Goal: Task Accomplishment & Management: Use online tool/utility

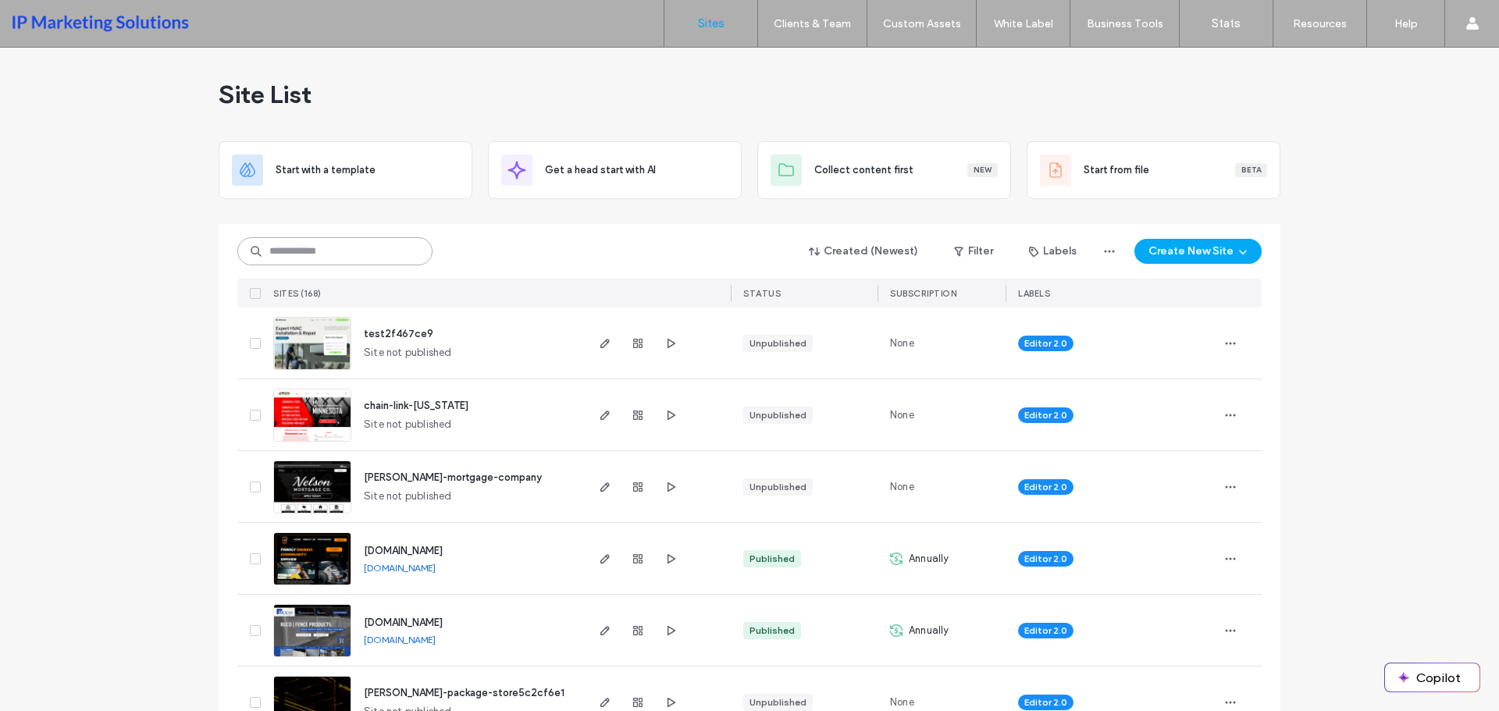
click at [329, 251] on input at bounding box center [334, 251] width 195 height 28
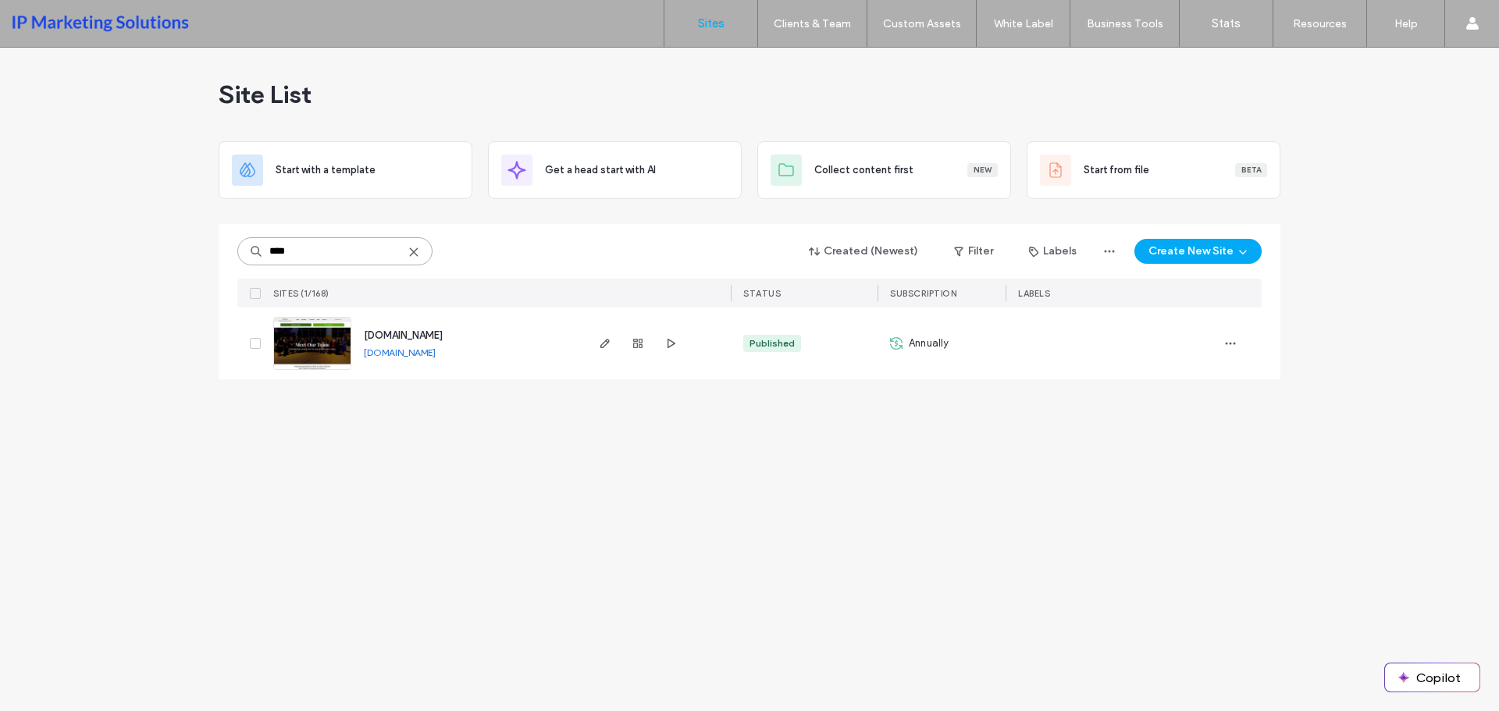
type input "****"
click at [322, 347] on img at bounding box center [312, 371] width 77 height 106
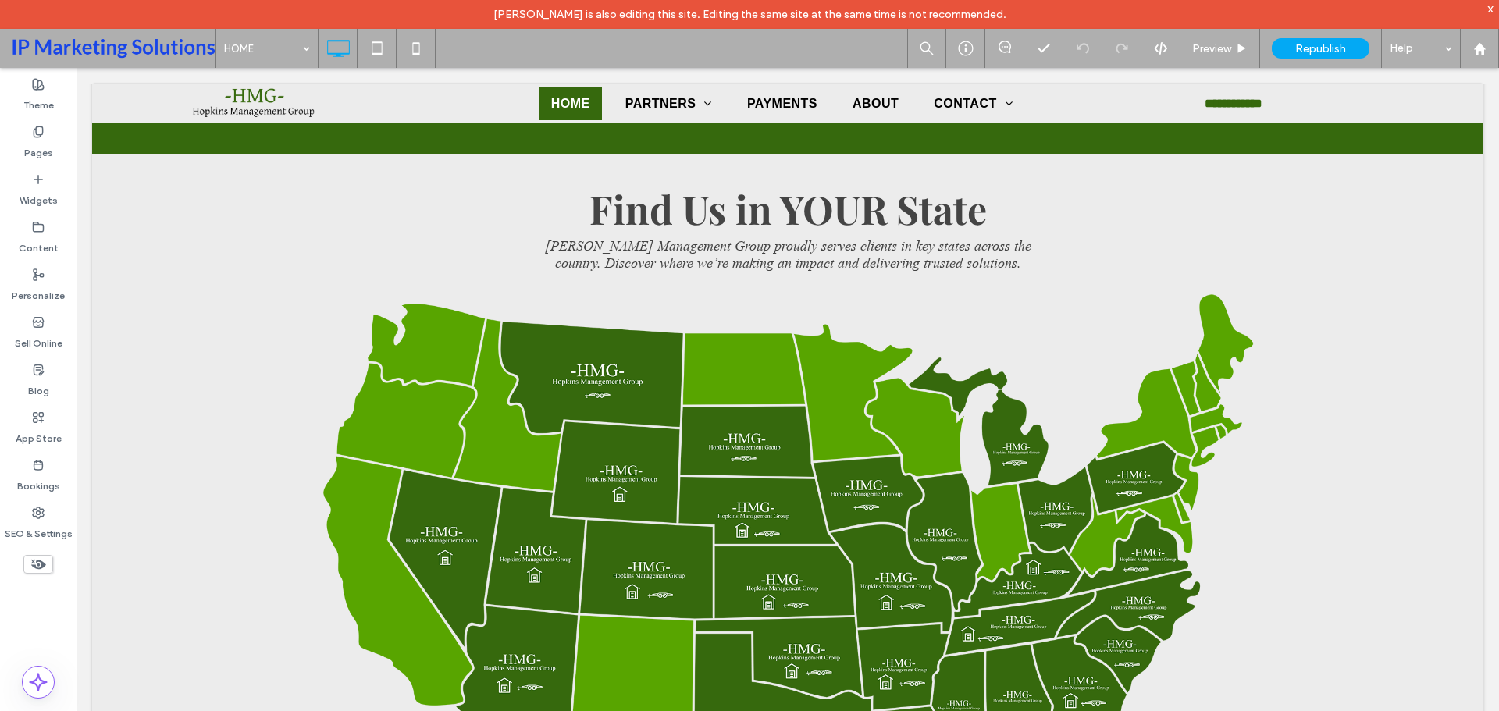
scroll to position [3905, 0]
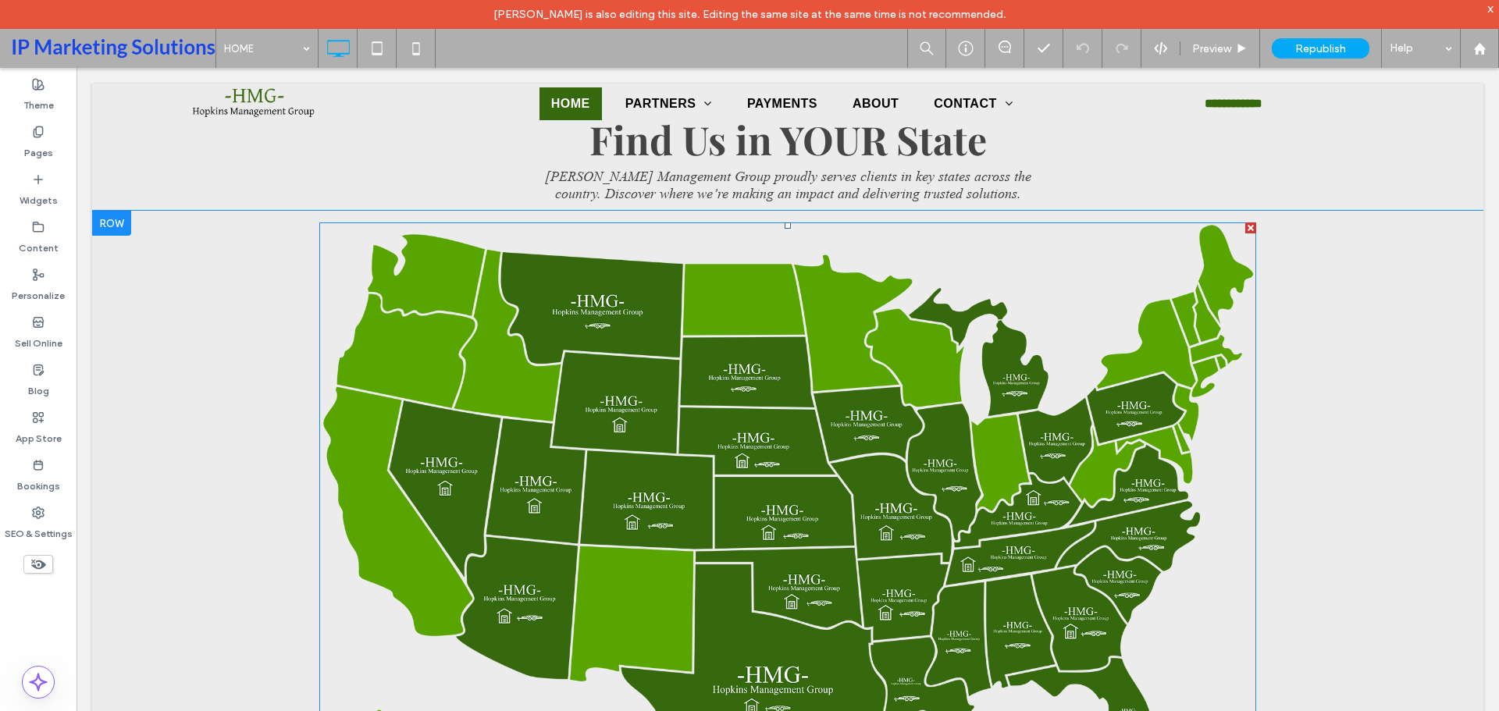
click at [797, 396] on img at bounding box center [787, 520] width 937 height 594
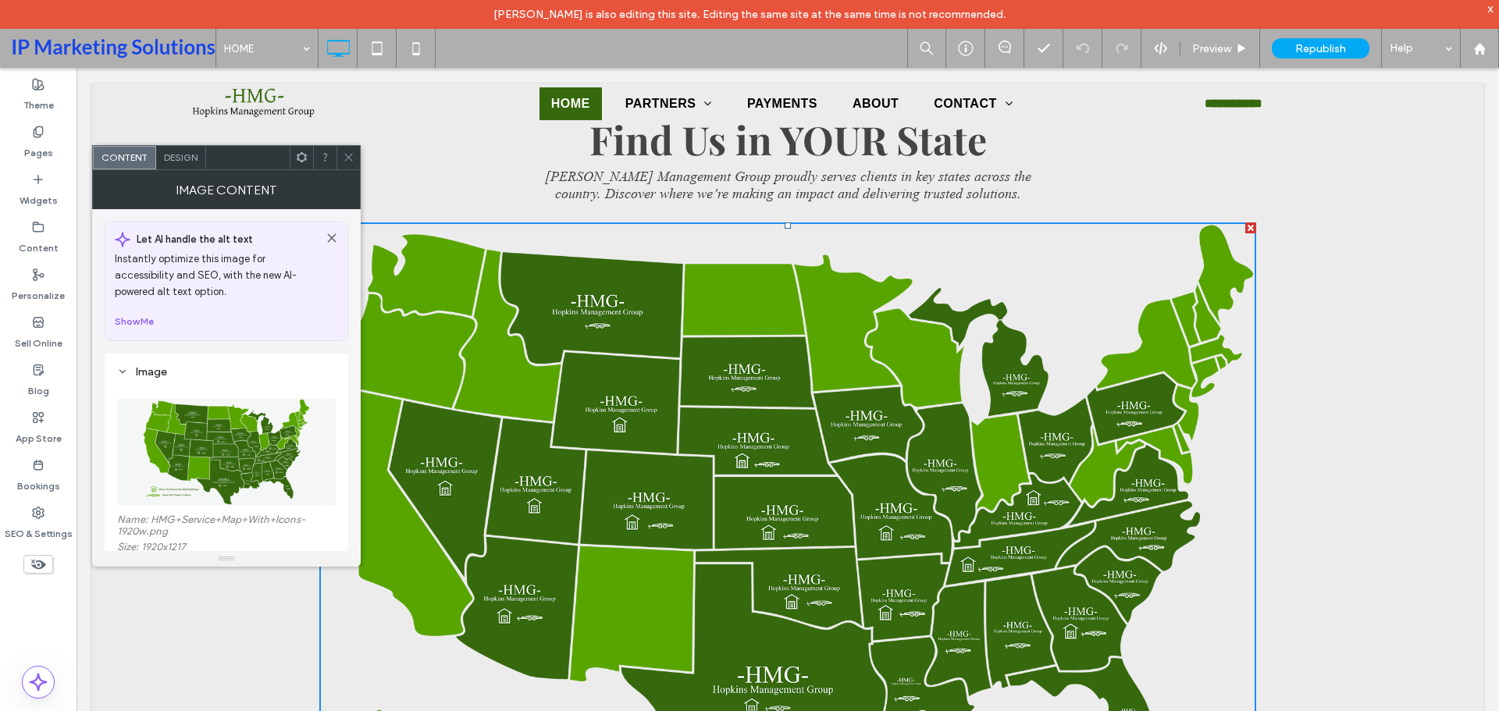
click at [183, 150] on div "Design" at bounding box center [181, 157] width 50 height 23
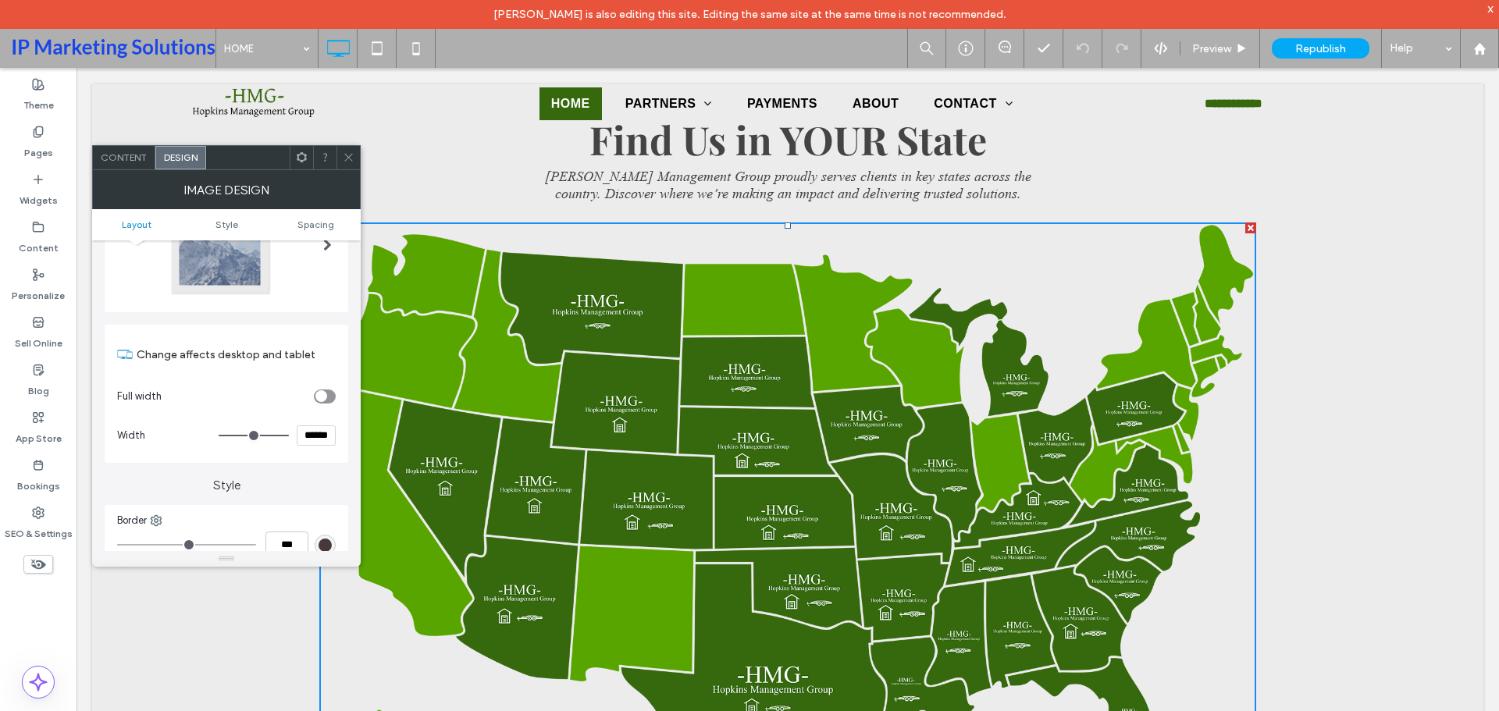
scroll to position [78, 0]
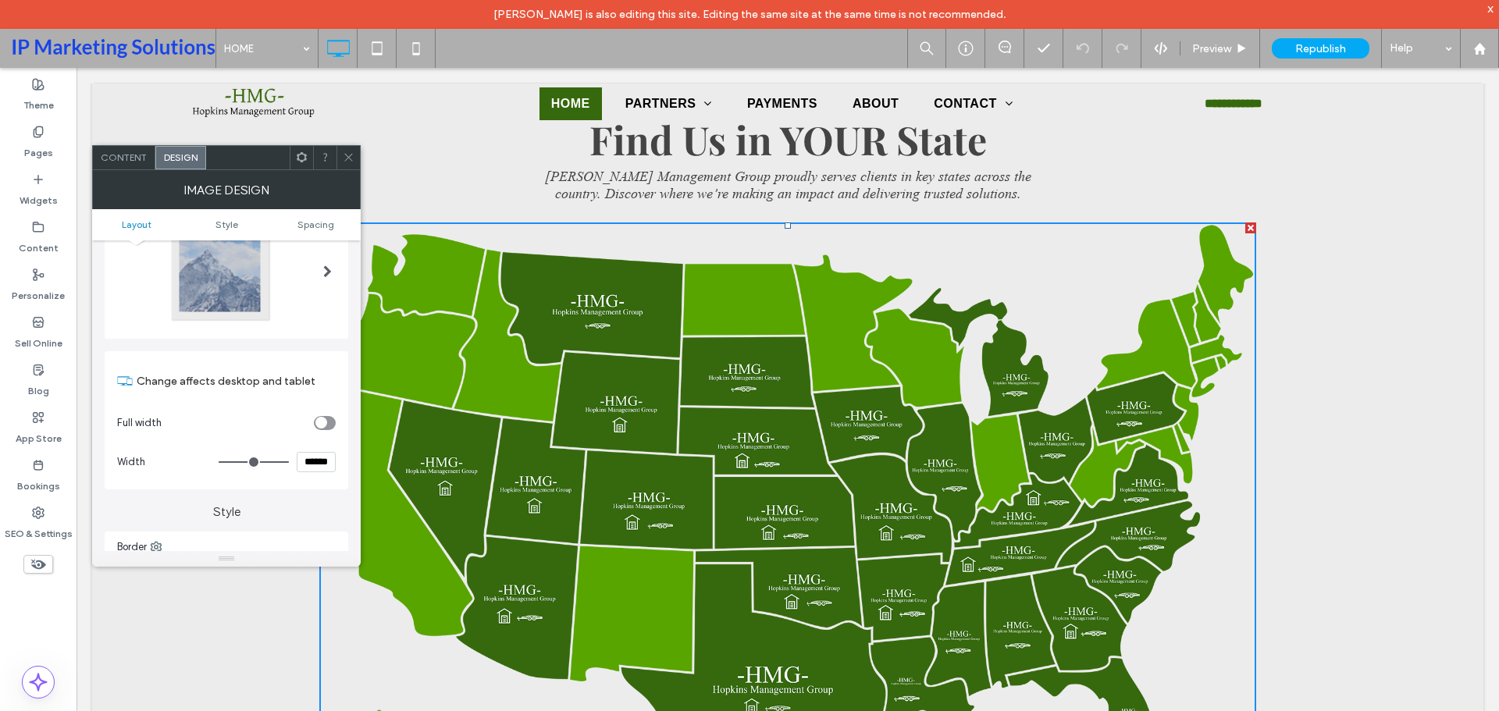
click at [344, 147] on span at bounding box center [349, 157] width 12 height 23
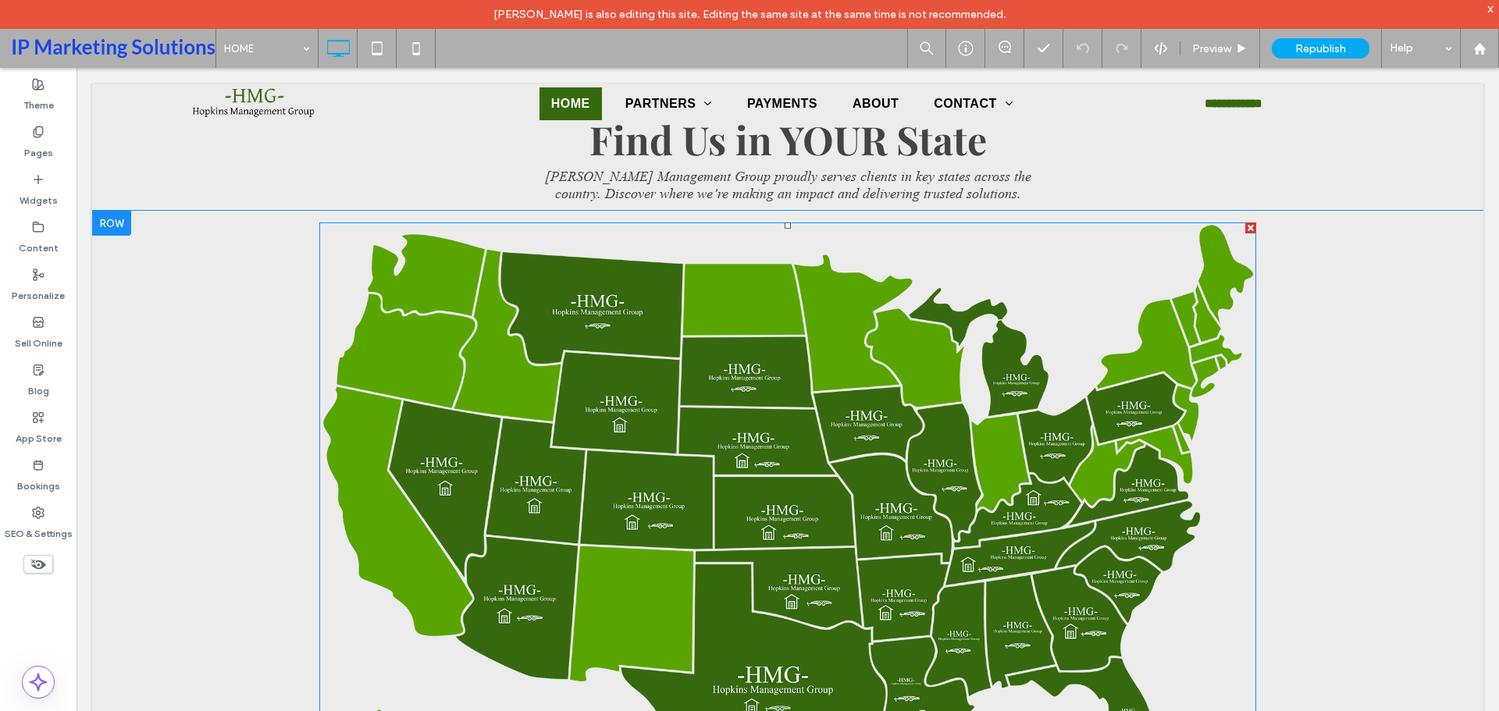
click at [725, 488] on img at bounding box center [787, 520] width 937 height 594
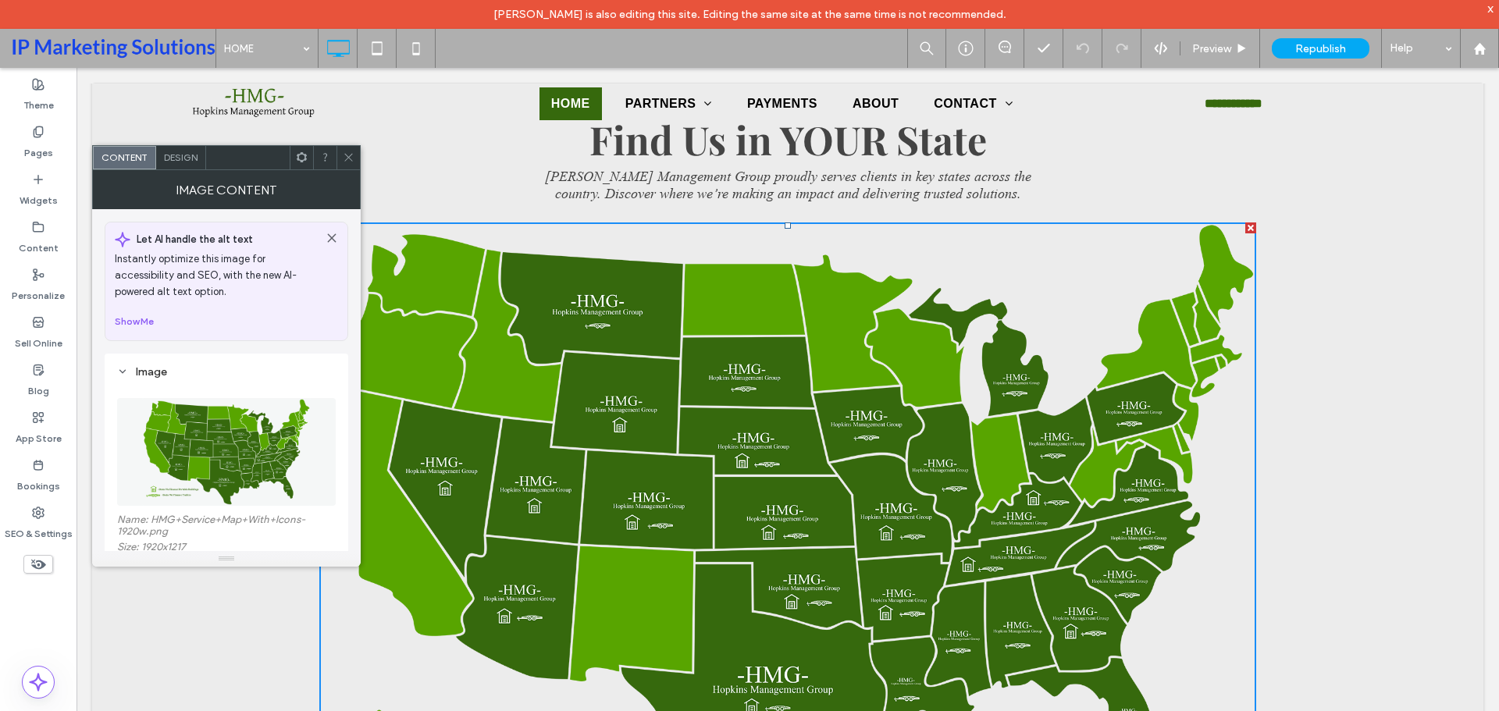
scroll to position [234, 0]
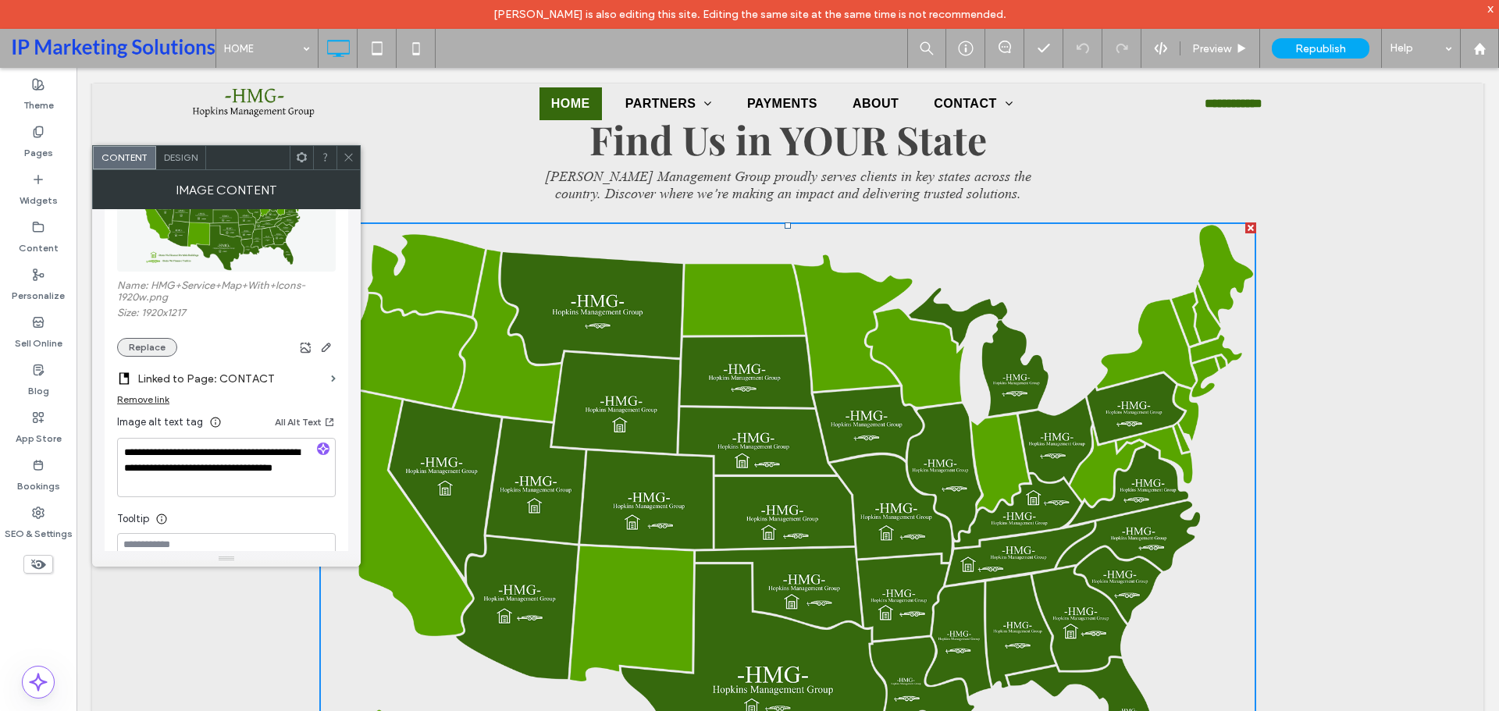
click at [150, 351] on button "Replace" at bounding box center [147, 347] width 60 height 19
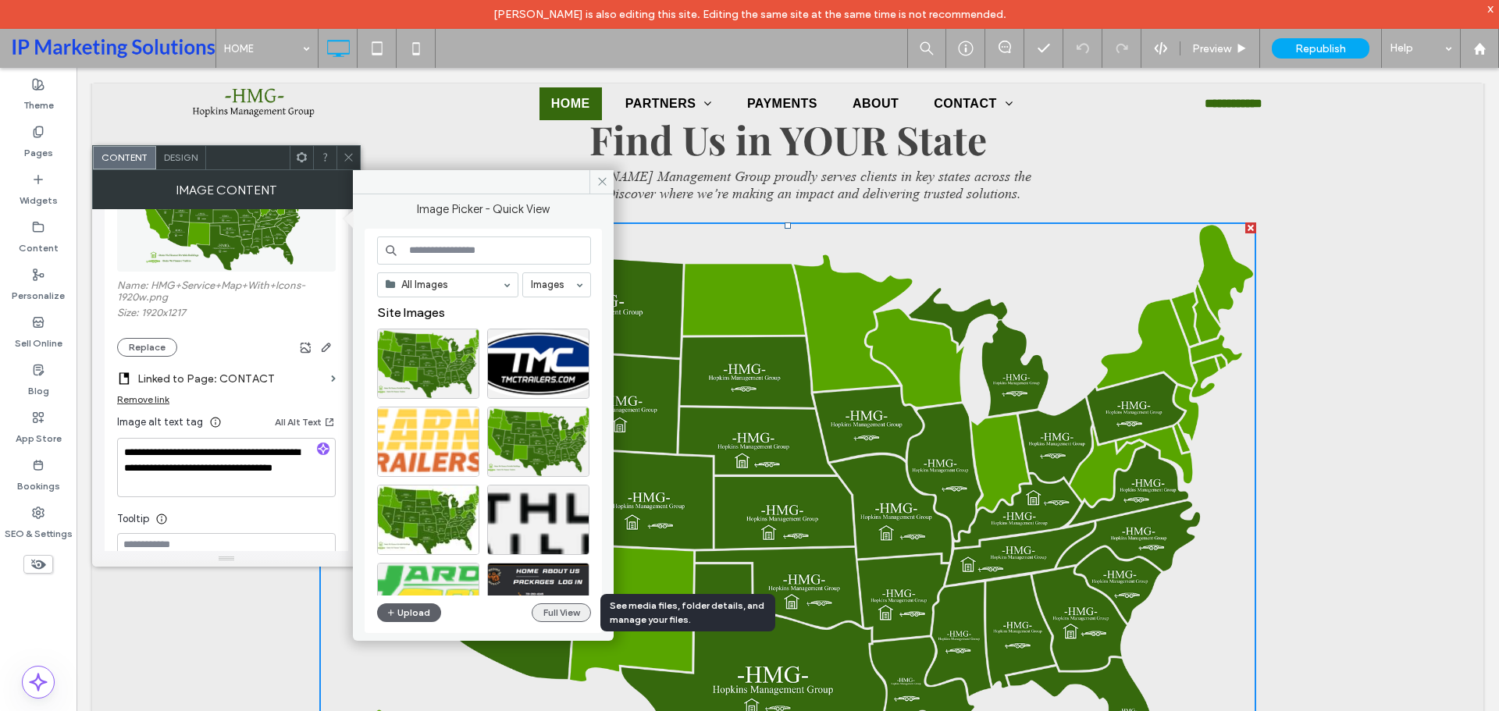
click at [547, 612] on button "Full View" at bounding box center [561, 613] width 59 height 19
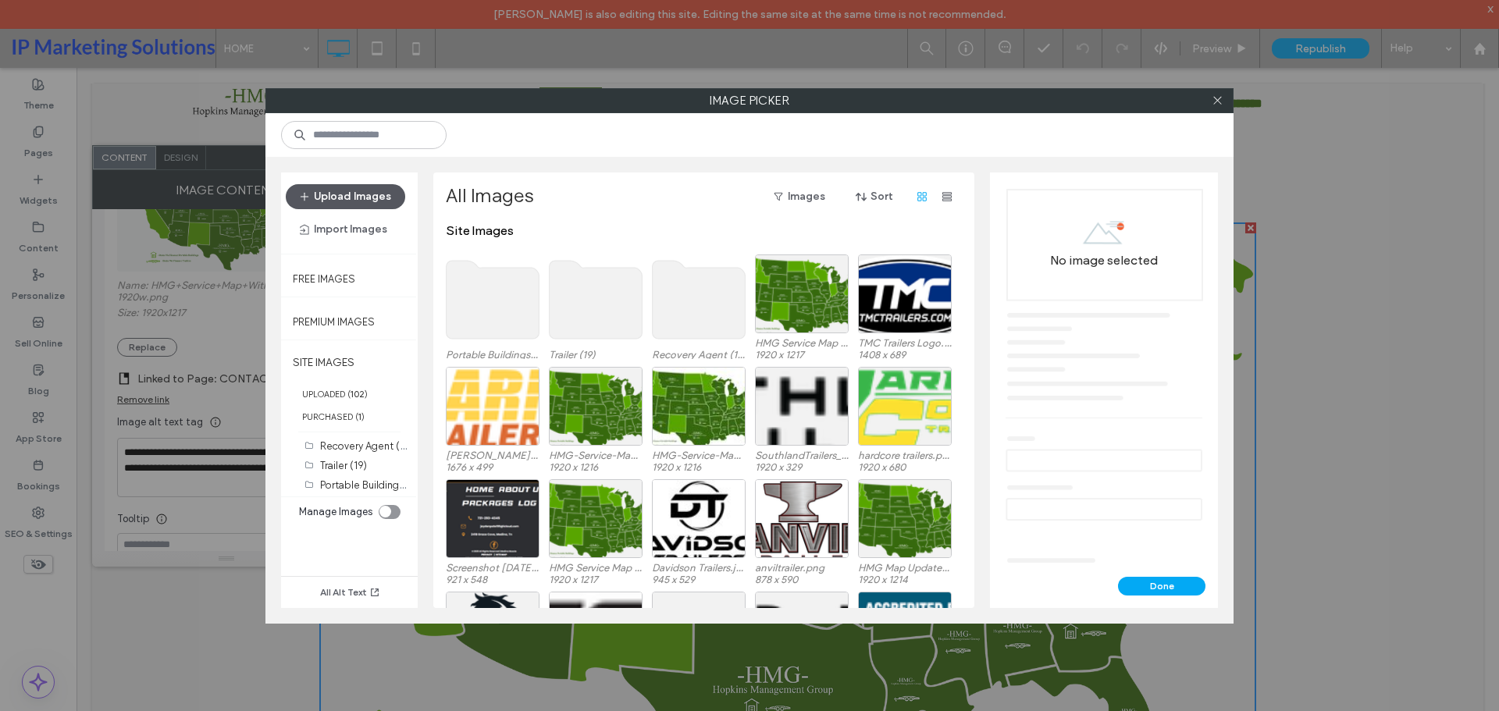
click at [350, 203] on button "Upload Images" at bounding box center [345, 196] width 119 height 25
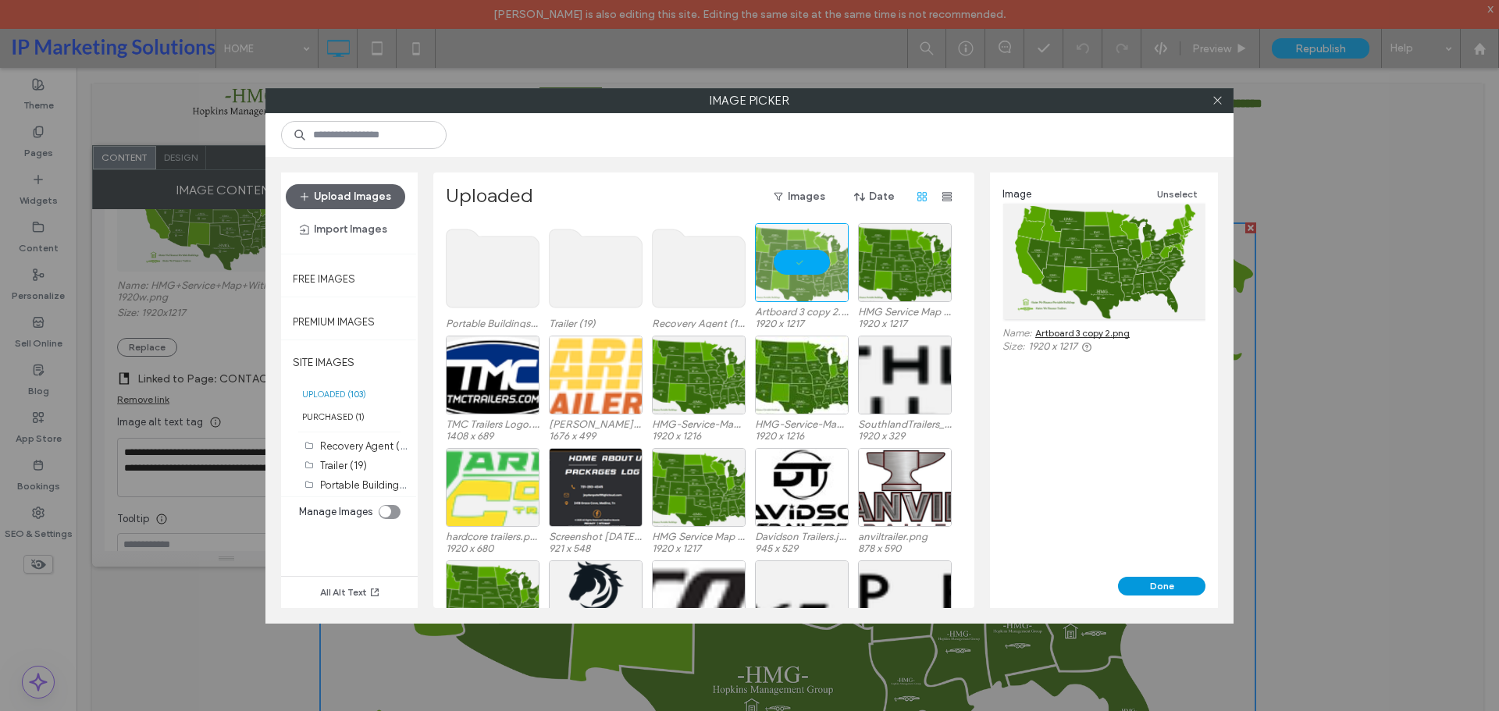
drag, startPoint x: 966, startPoint y: 508, endPoint x: 1128, endPoint y: 584, distance: 179.2
click at [1154, 581] on button "Done" at bounding box center [1161, 586] width 87 height 19
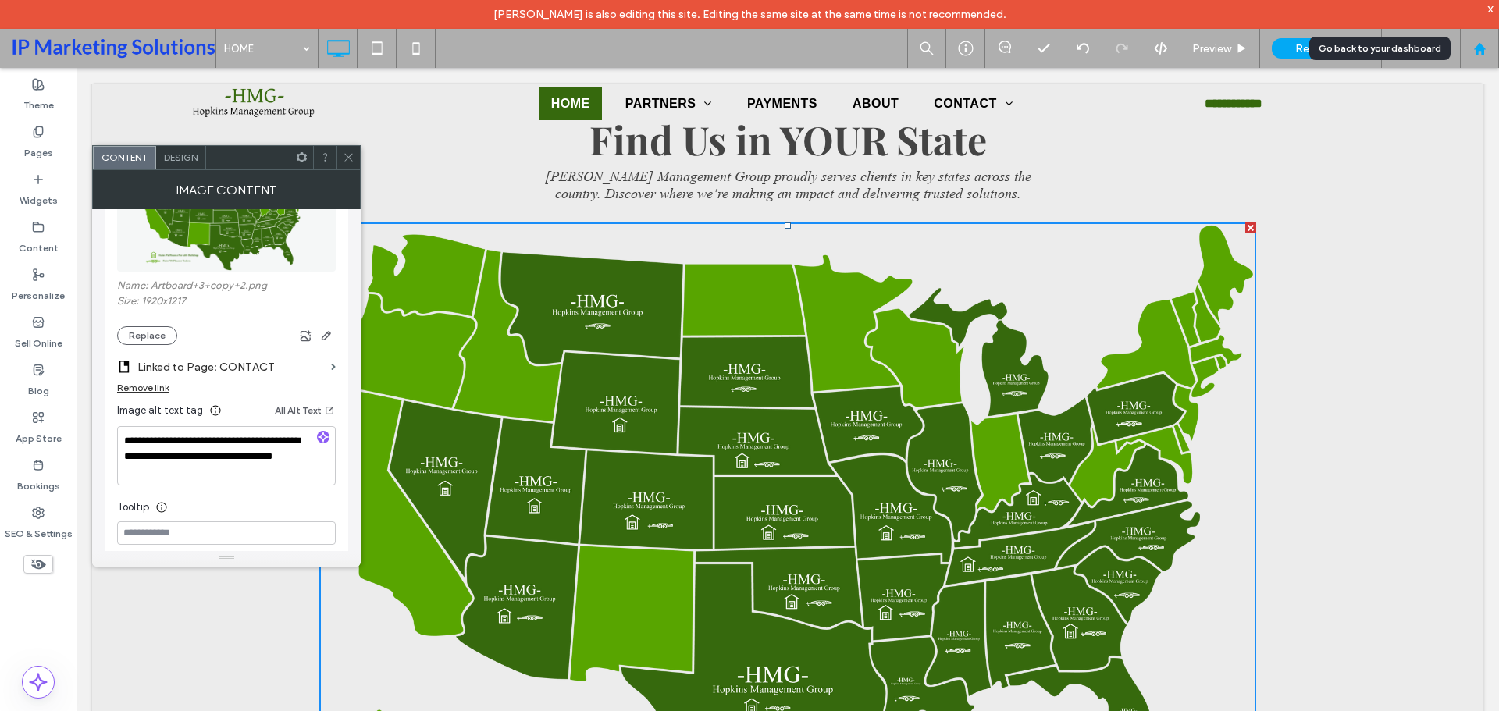
click at [1486, 55] on div at bounding box center [1479, 48] width 39 height 39
